Goal: Task Accomplishment & Management: Use online tool/utility

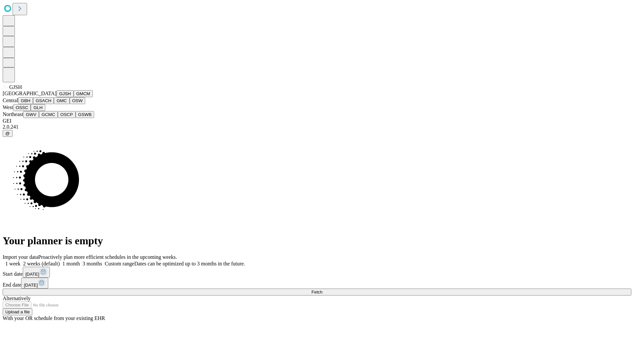
click at [56, 97] on button "GJSH" at bounding box center [64, 93] width 17 height 7
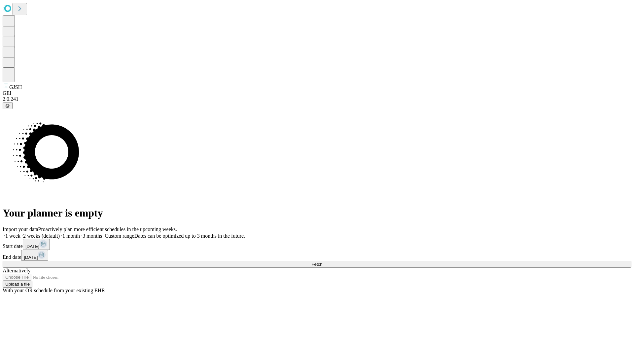
click at [20, 233] on label "1 week" at bounding box center [12, 236] width 18 height 6
click at [322, 262] on span "Fetch" at bounding box center [317, 264] width 11 height 5
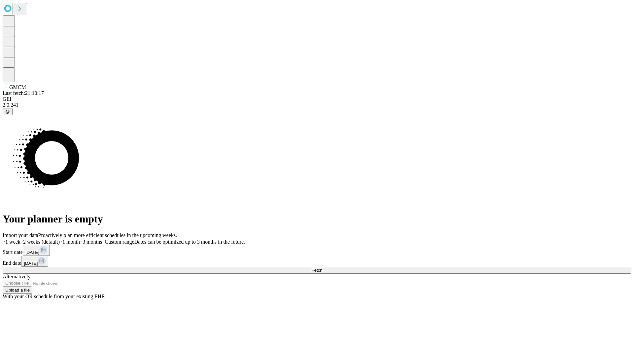
click at [20, 239] on label "1 week" at bounding box center [12, 242] width 18 height 6
click at [322, 268] on span "Fetch" at bounding box center [317, 270] width 11 height 5
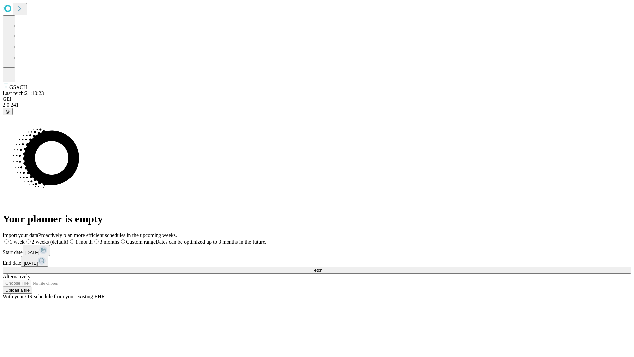
click at [322, 268] on span "Fetch" at bounding box center [317, 270] width 11 height 5
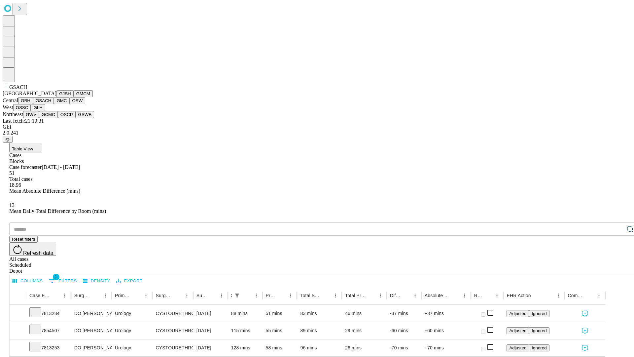
click at [54, 104] on button "GMC" at bounding box center [62, 100] width 16 height 7
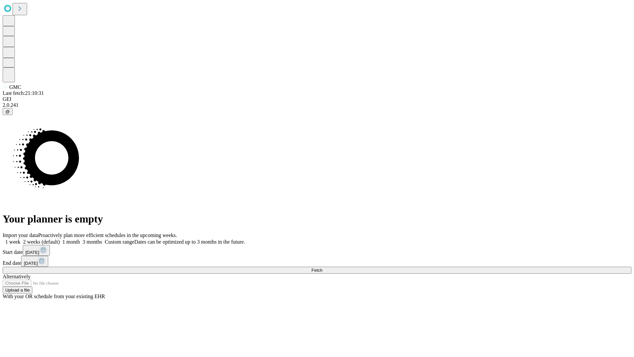
click at [20, 239] on label "1 week" at bounding box center [12, 242] width 18 height 6
click at [322, 268] on span "Fetch" at bounding box center [317, 270] width 11 height 5
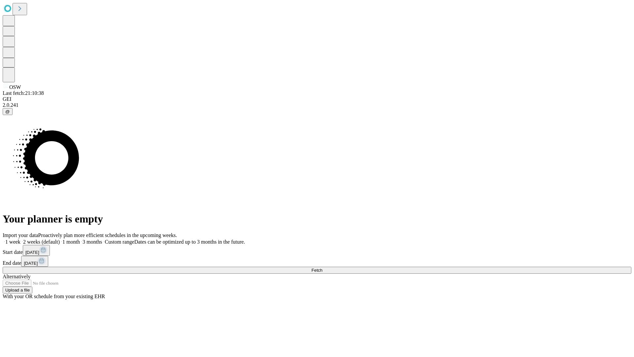
click at [322, 268] on span "Fetch" at bounding box center [317, 270] width 11 height 5
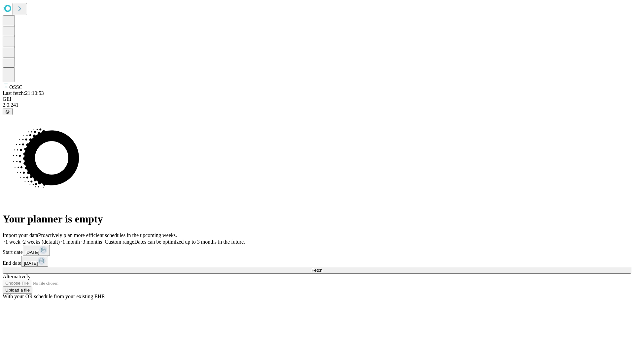
click at [20, 239] on label "1 week" at bounding box center [12, 242] width 18 height 6
click at [322, 268] on span "Fetch" at bounding box center [317, 270] width 11 height 5
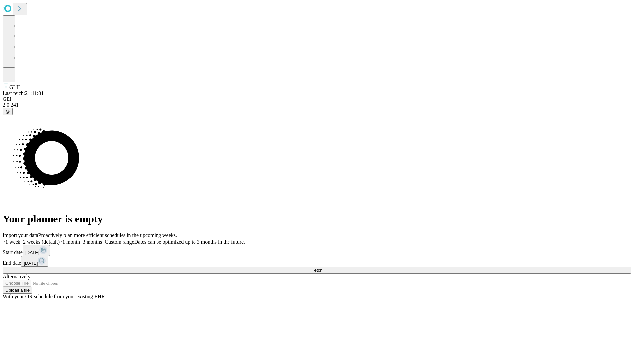
click at [20, 239] on label "1 week" at bounding box center [12, 242] width 18 height 6
click at [322, 268] on span "Fetch" at bounding box center [317, 270] width 11 height 5
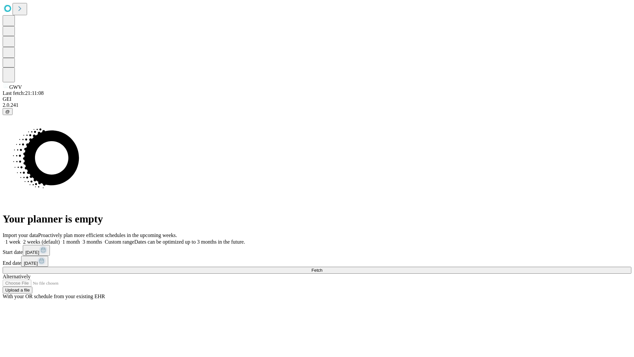
click at [20, 239] on label "1 week" at bounding box center [12, 242] width 18 height 6
click at [322, 268] on span "Fetch" at bounding box center [317, 270] width 11 height 5
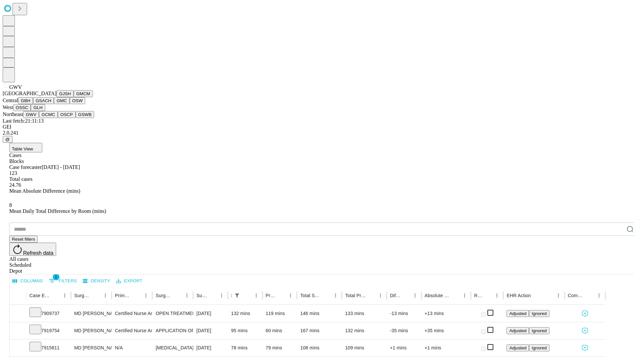
click at [51, 118] on button "GCMC" at bounding box center [48, 114] width 19 height 7
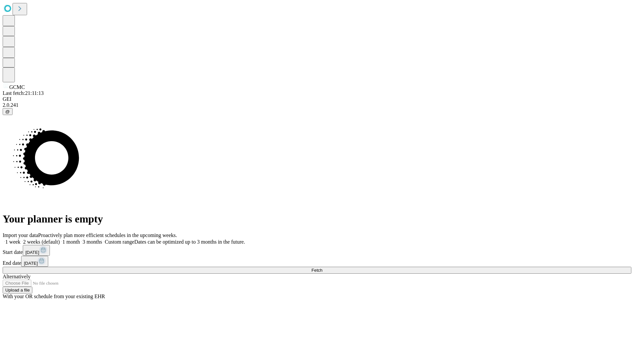
click at [20, 239] on label "1 week" at bounding box center [12, 242] width 18 height 6
click at [322, 268] on span "Fetch" at bounding box center [317, 270] width 11 height 5
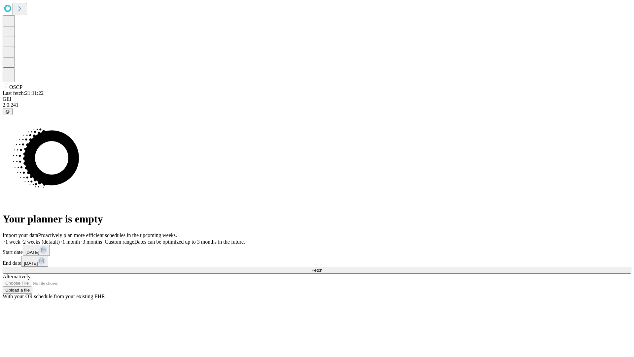
click at [20, 239] on label "1 week" at bounding box center [12, 242] width 18 height 6
click at [322, 268] on span "Fetch" at bounding box center [317, 270] width 11 height 5
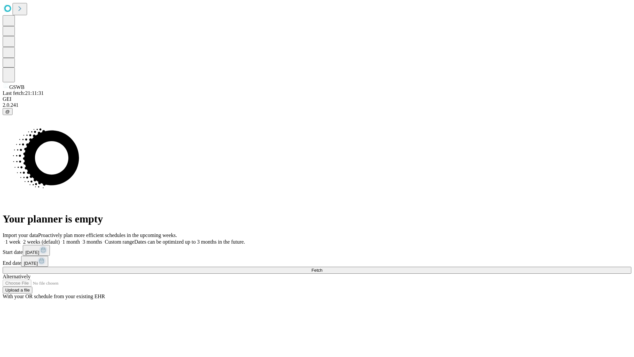
click at [20, 239] on label "1 week" at bounding box center [12, 242] width 18 height 6
click at [322, 268] on span "Fetch" at bounding box center [317, 270] width 11 height 5
